Goal: Task Accomplishment & Management: Manage account settings

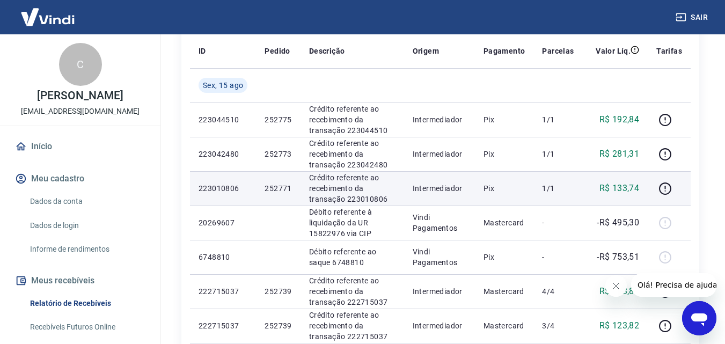
scroll to position [54, 0]
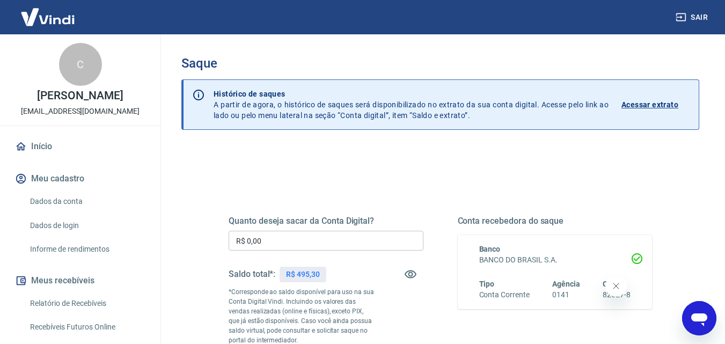
click at [366, 239] on input "R$ 0,00" at bounding box center [326, 241] width 195 height 20
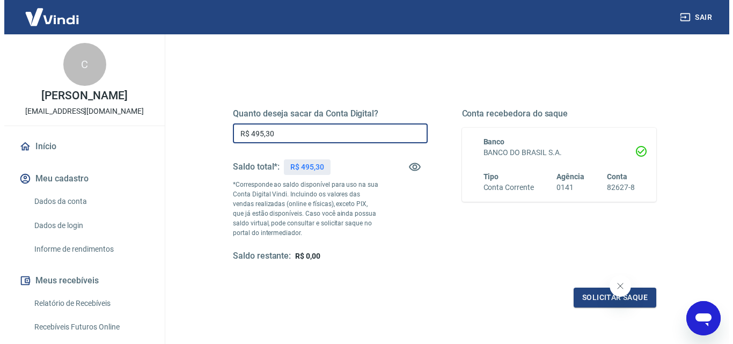
scroll to position [161, 0]
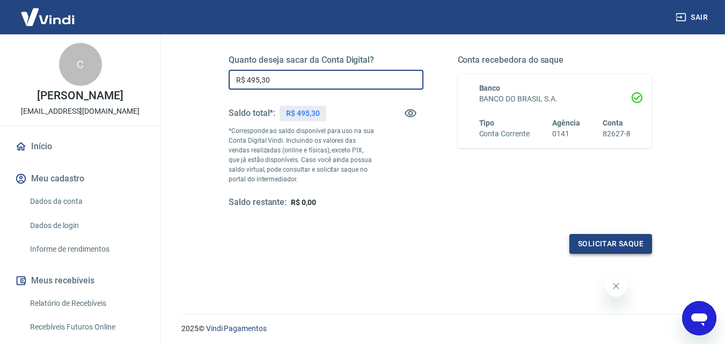
type input "R$ 495,30"
click at [628, 249] on button "Solicitar saque" at bounding box center [610, 244] width 83 height 20
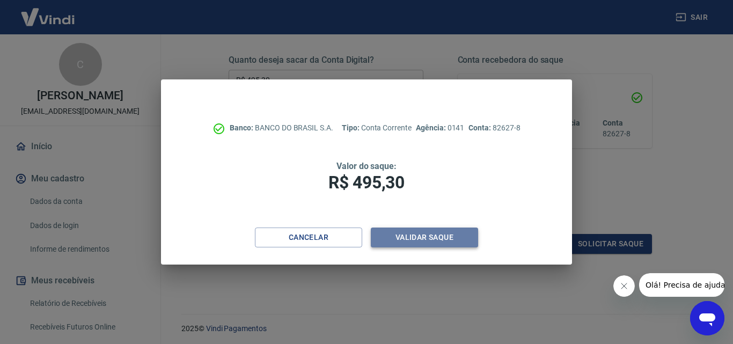
click at [449, 244] on button "Validar saque" at bounding box center [424, 238] width 107 height 20
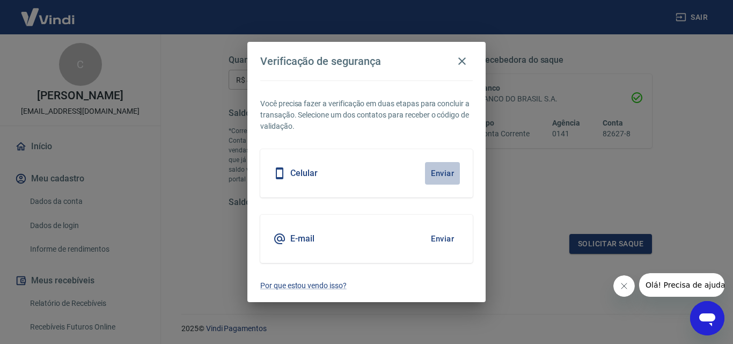
click at [444, 169] on button "Enviar" at bounding box center [442, 173] width 35 height 23
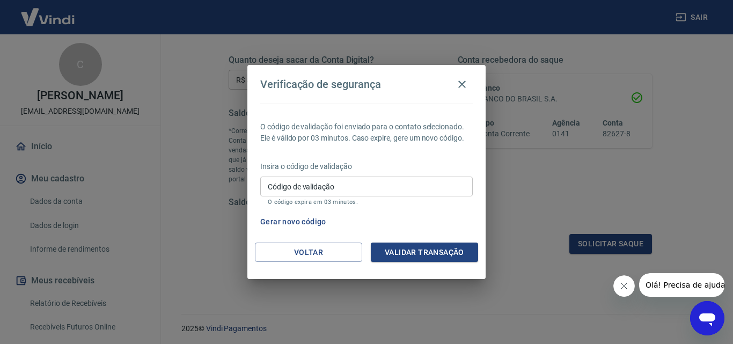
click at [336, 184] on input "Código de validação" at bounding box center [366, 187] width 212 height 20
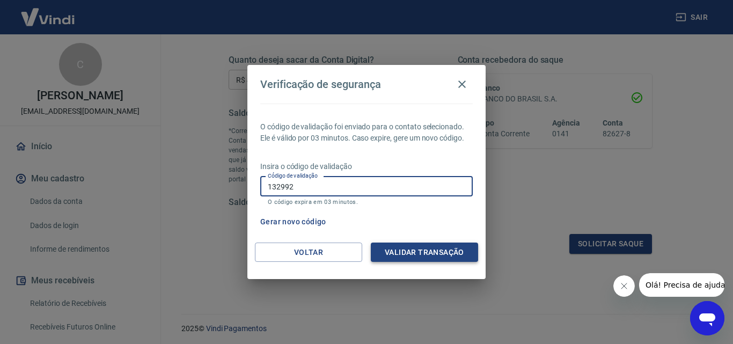
click at [414, 252] on button "Validar transação" at bounding box center [424, 253] width 107 height 20
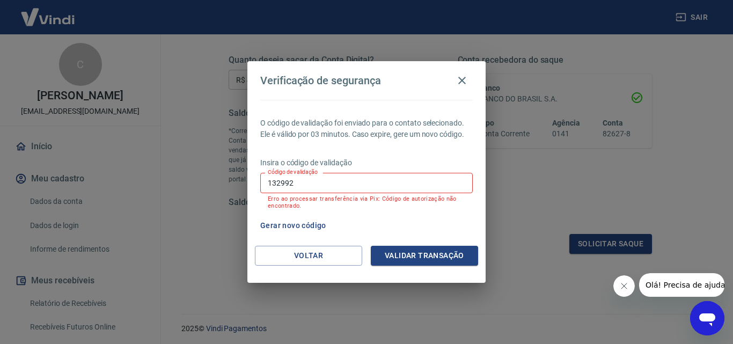
click at [343, 185] on input "132992" at bounding box center [366, 183] width 212 height 20
click at [278, 185] on input "132992" at bounding box center [366, 183] width 212 height 20
type input "137992"
click at [414, 251] on button "Validar transação" at bounding box center [424, 256] width 107 height 20
